Goal: Task Accomplishment & Management: Use online tool/utility

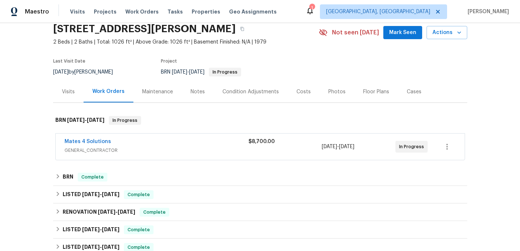
scroll to position [31, 0]
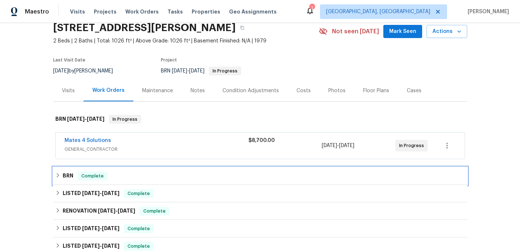
click at [62, 176] on div "BRN Complete" at bounding box center [260, 176] width 410 height 9
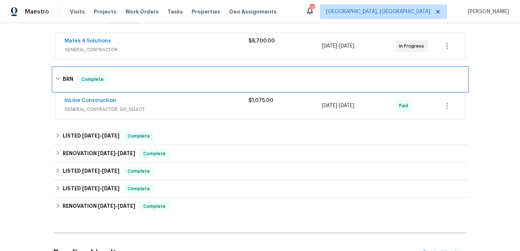
scroll to position [207, 0]
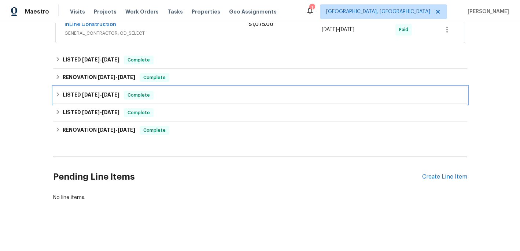
click at [59, 93] on icon at bounding box center [57, 94] width 5 height 5
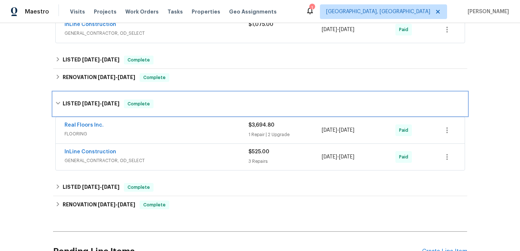
click at [57, 104] on icon at bounding box center [57, 103] width 5 height 5
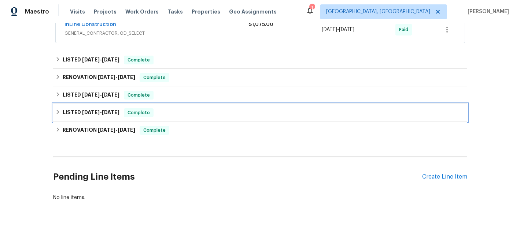
click at [59, 114] on icon at bounding box center [57, 112] width 5 height 5
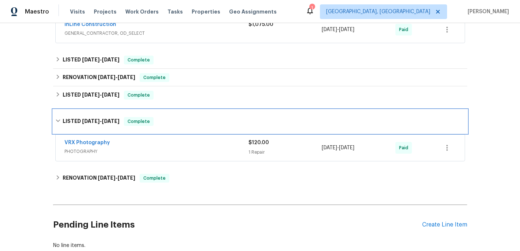
click at [57, 121] on icon at bounding box center [58, 121] width 4 height 3
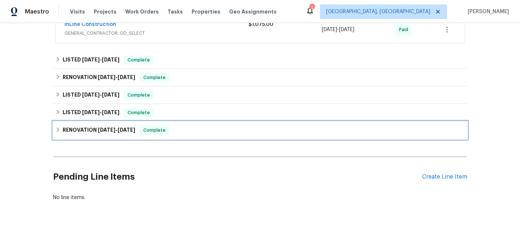
click at [59, 129] on icon at bounding box center [57, 130] width 3 height 4
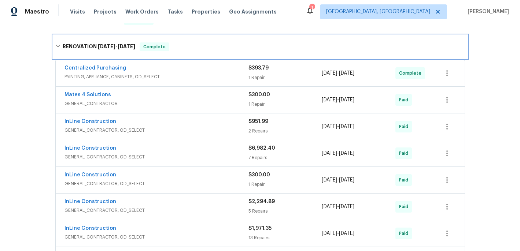
scroll to position [393, 0]
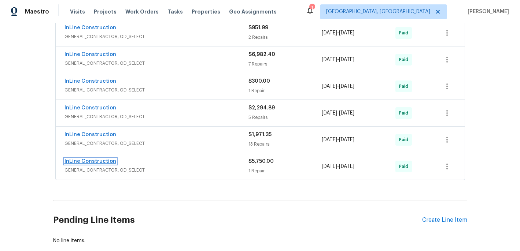
click at [107, 160] on link "InLine Construction" at bounding box center [90, 161] width 52 height 5
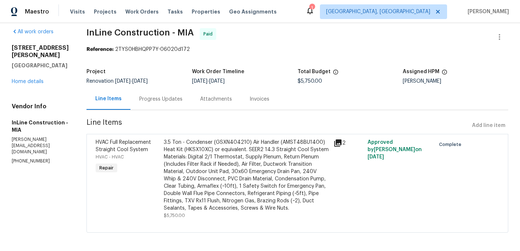
scroll to position [9, 0]
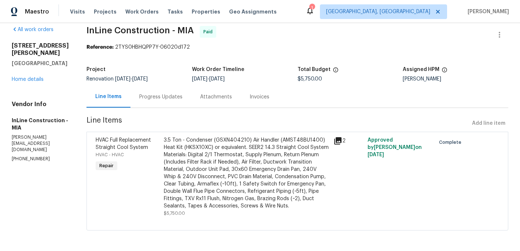
click at [341, 140] on icon at bounding box center [337, 140] width 7 height 7
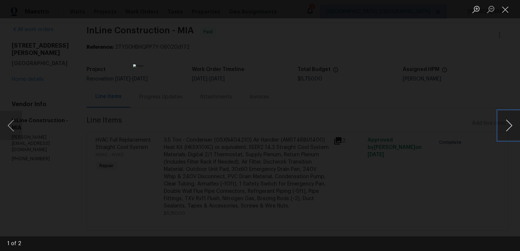
click at [511, 128] on button "Next image" at bounding box center [509, 125] width 22 height 29
click at [103, 139] on div "Lightbox" at bounding box center [260, 125] width 520 height 251
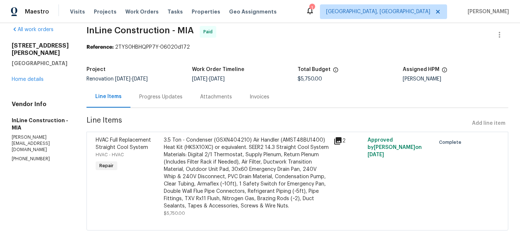
scroll to position [0, 0]
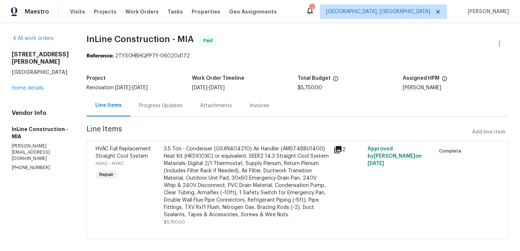
click at [257, 105] on div "Invoices" at bounding box center [260, 105] width 20 height 7
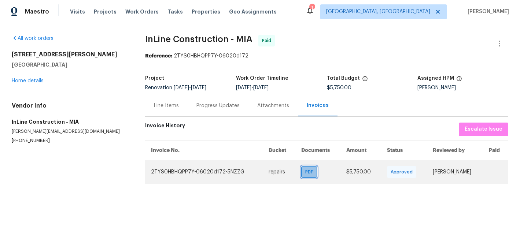
click at [301, 177] on div "PDF" at bounding box center [309, 172] width 16 height 12
